Goal: Task Accomplishment & Management: Manage account settings

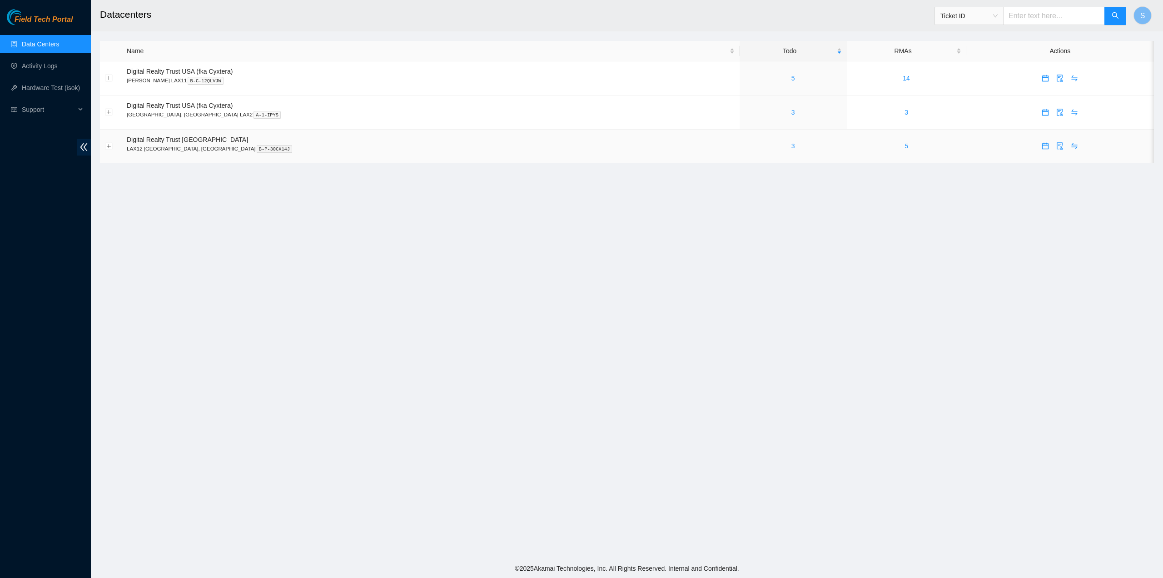
click at [745, 148] on div "3" at bounding box center [793, 146] width 97 height 10
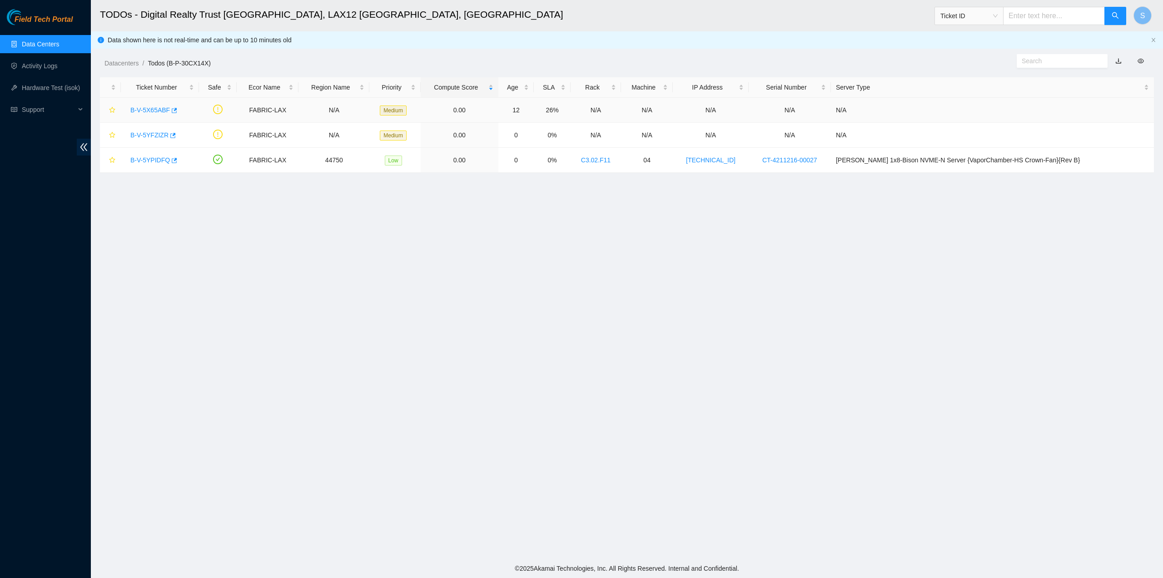
click at [147, 110] on link "B-V-5X65ABF" at bounding box center [150, 109] width 40 height 7
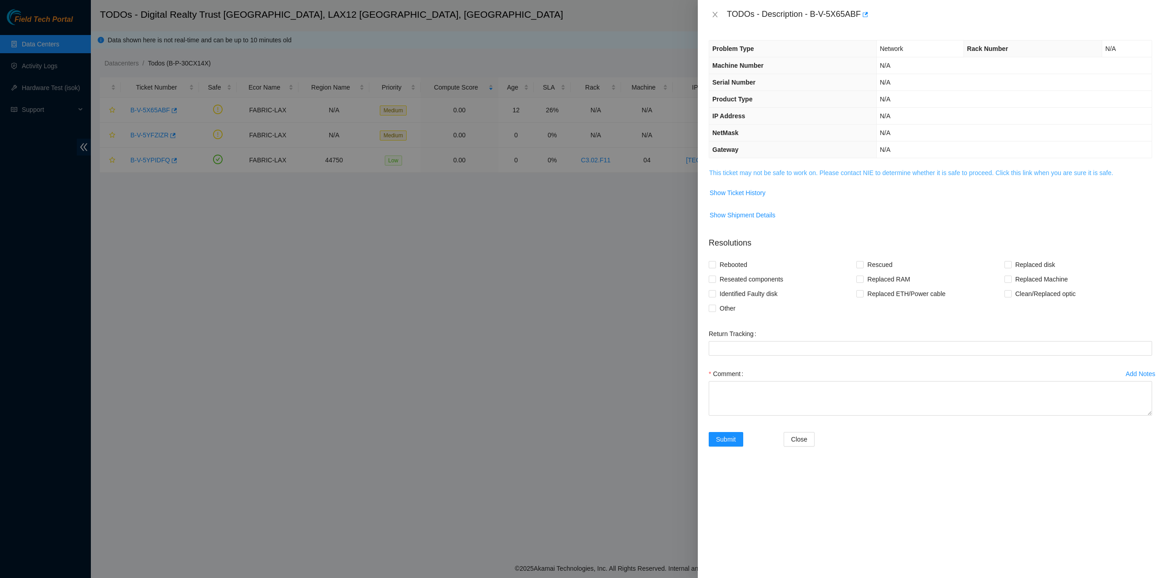
click at [762, 169] on link "This ticket may not be safe to work on. Please contact NIE to determine whether…" at bounding box center [911, 172] width 404 height 7
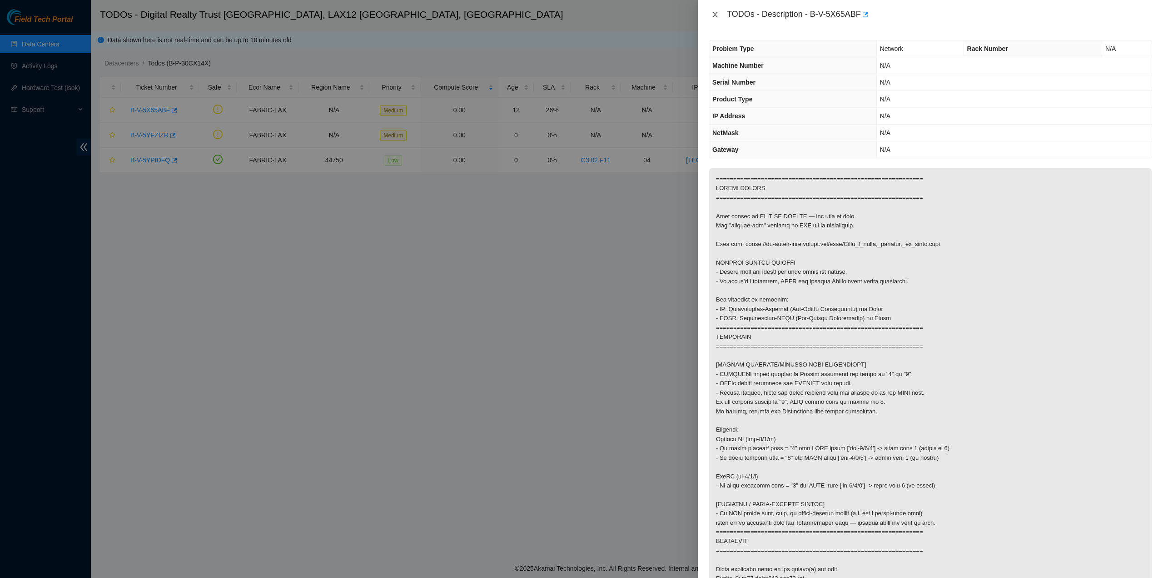
click at [712, 11] on icon "close" at bounding box center [715, 14] width 7 height 7
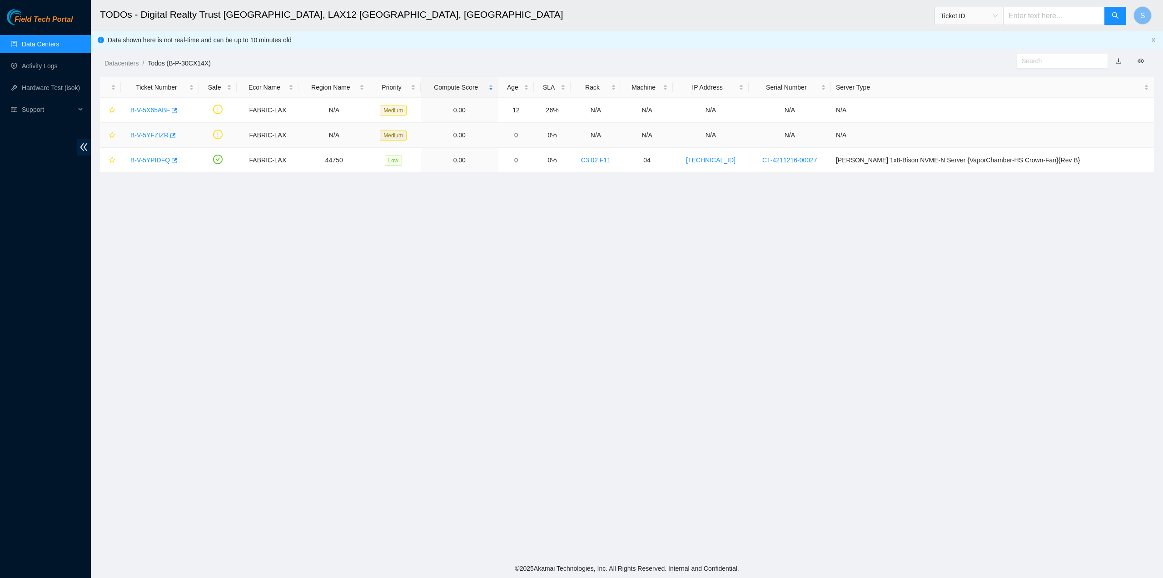
click at [148, 134] on link "B-V-5YFZIZR" at bounding box center [149, 134] width 38 height 7
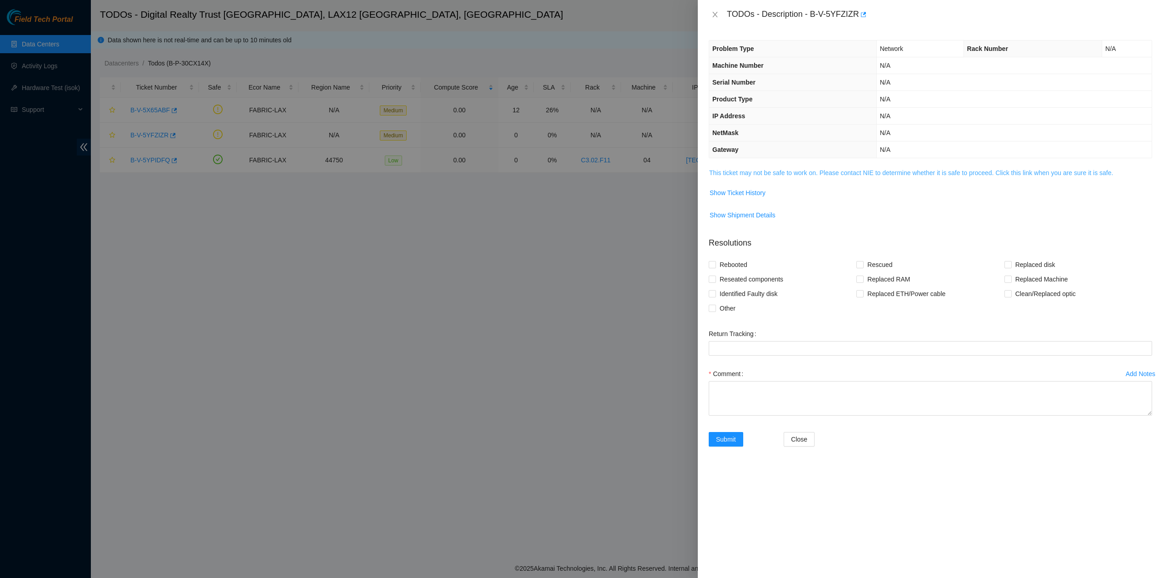
click at [809, 169] on link "This ticket may not be safe to work on. Please contact NIE to determine whether…" at bounding box center [911, 172] width 404 height 7
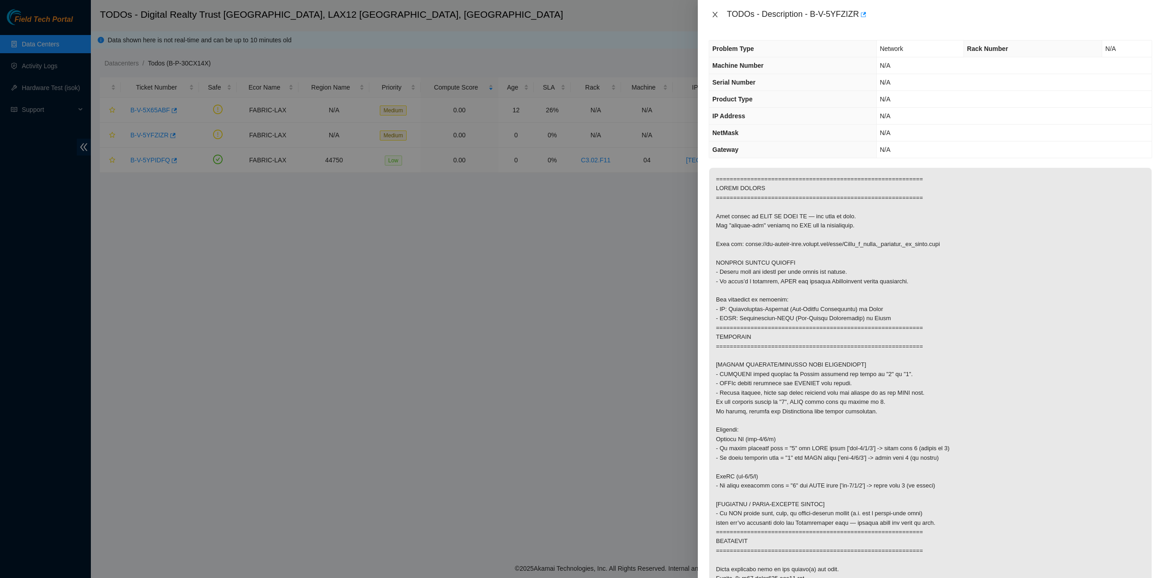
click at [714, 14] on icon "close" at bounding box center [715, 14] width 7 height 7
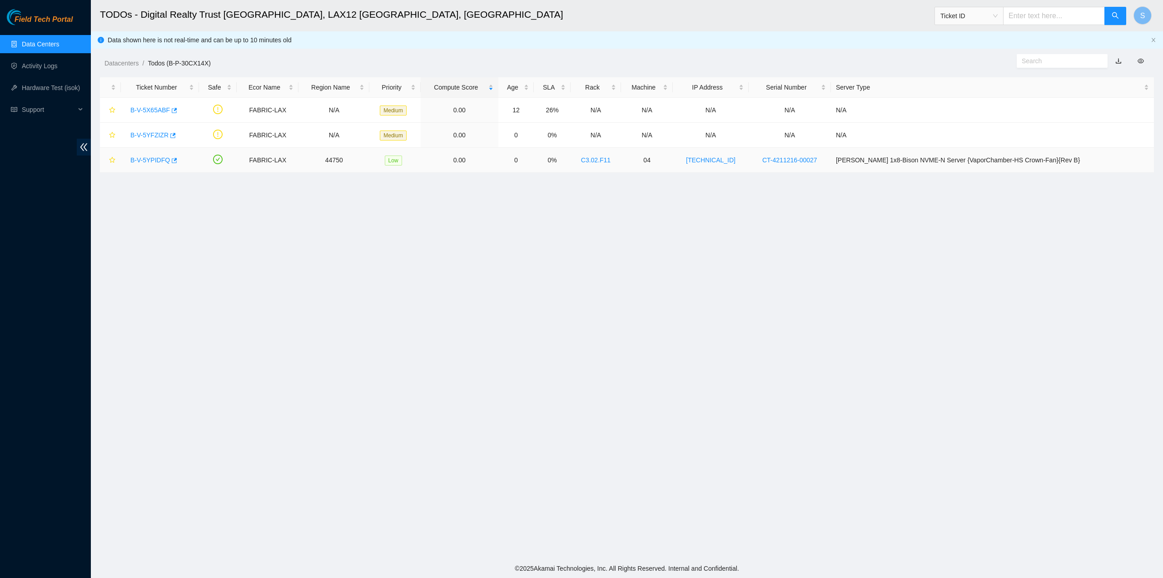
click at [141, 161] on link "B-V-5YPIDFQ" at bounding box center [150, 159] width 40 height 7
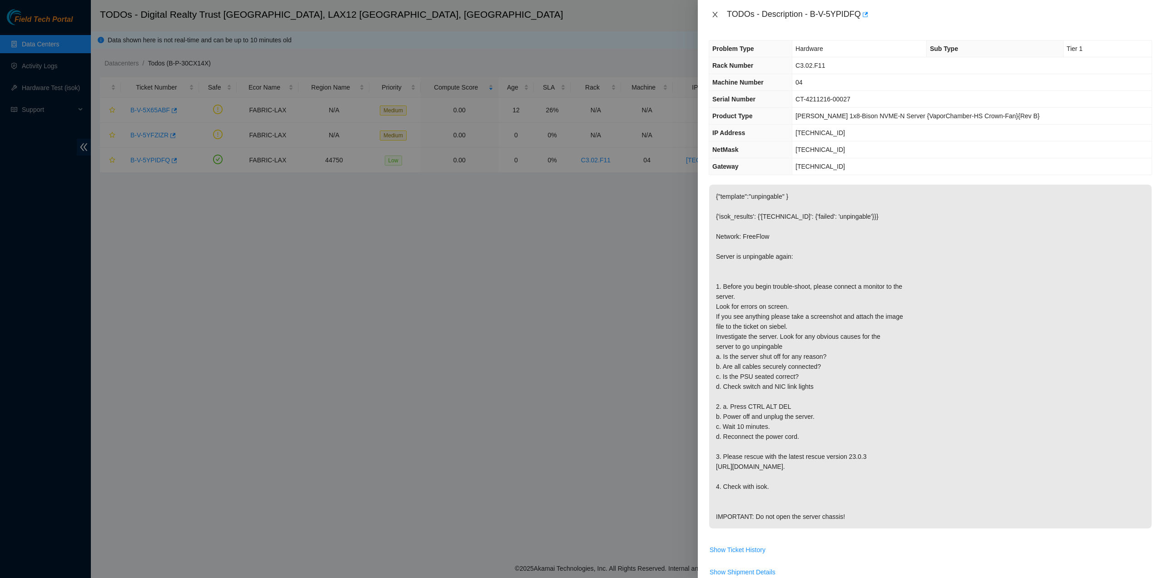
click at [713, 12] on icon "close" at bounding box center [715, 14] width 7 height 7
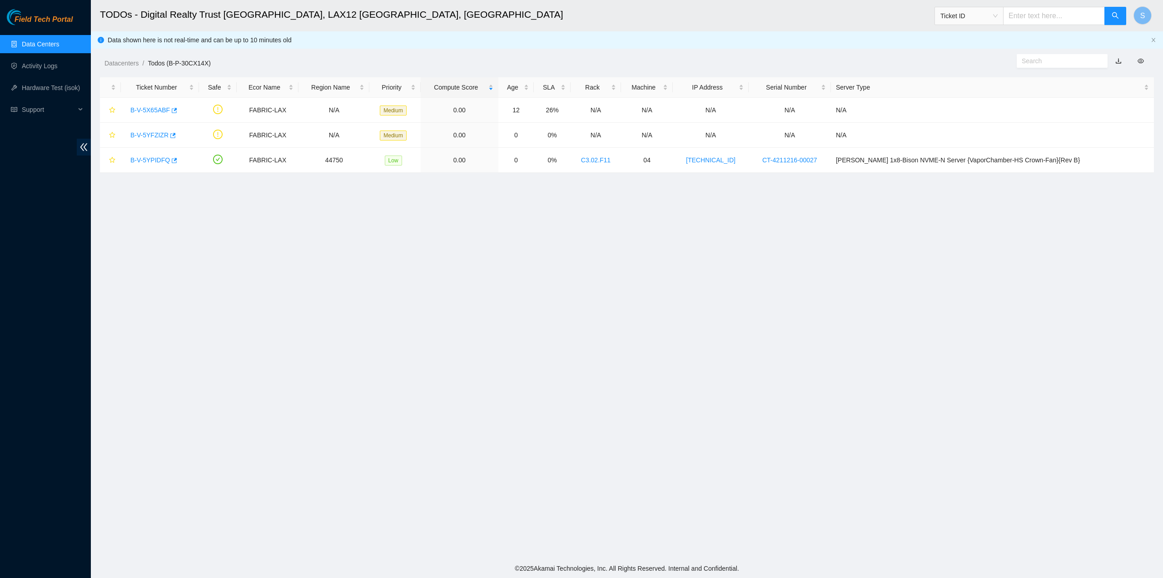
click at [59, 42] on link "Data Centers" at bounding box center [40, 43] width 37 height 7
